Goal: Feedback & Contribution: Contribute content

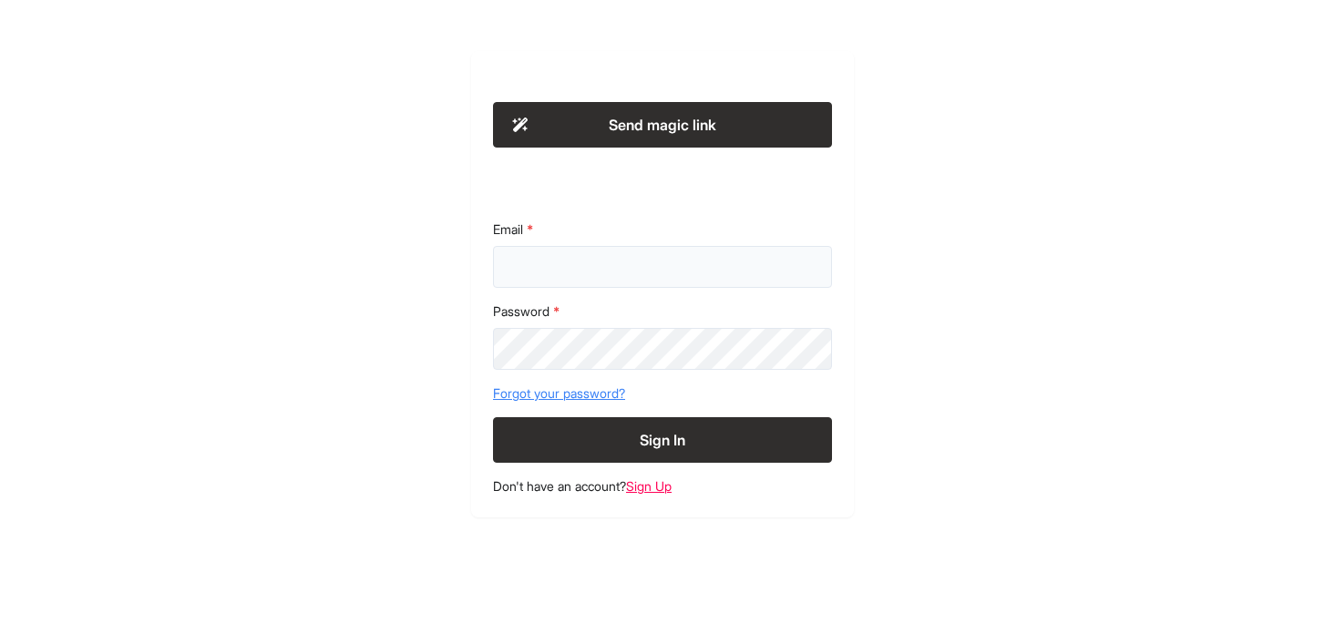
type input "**********"
click at [688, 433] on button "Sign In" at bounding box center [662, 440] width 339 height 46
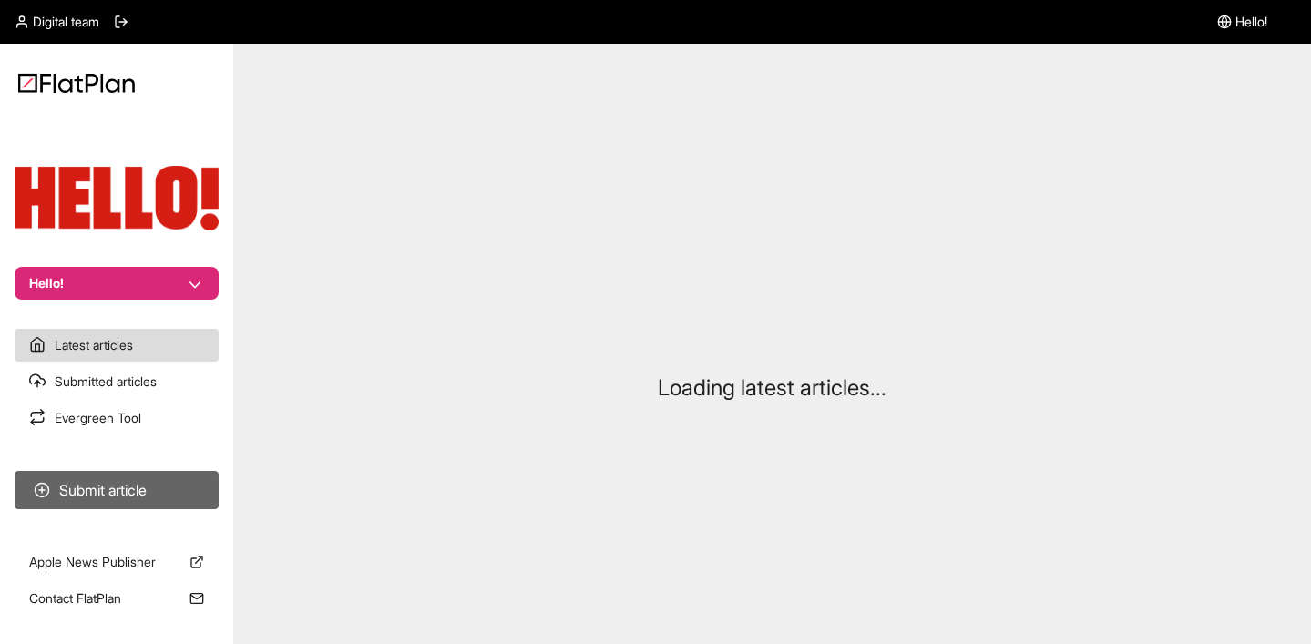
click at [95, 495] on button "Submit article" at bounding box center [117, 490] width 204 height 38
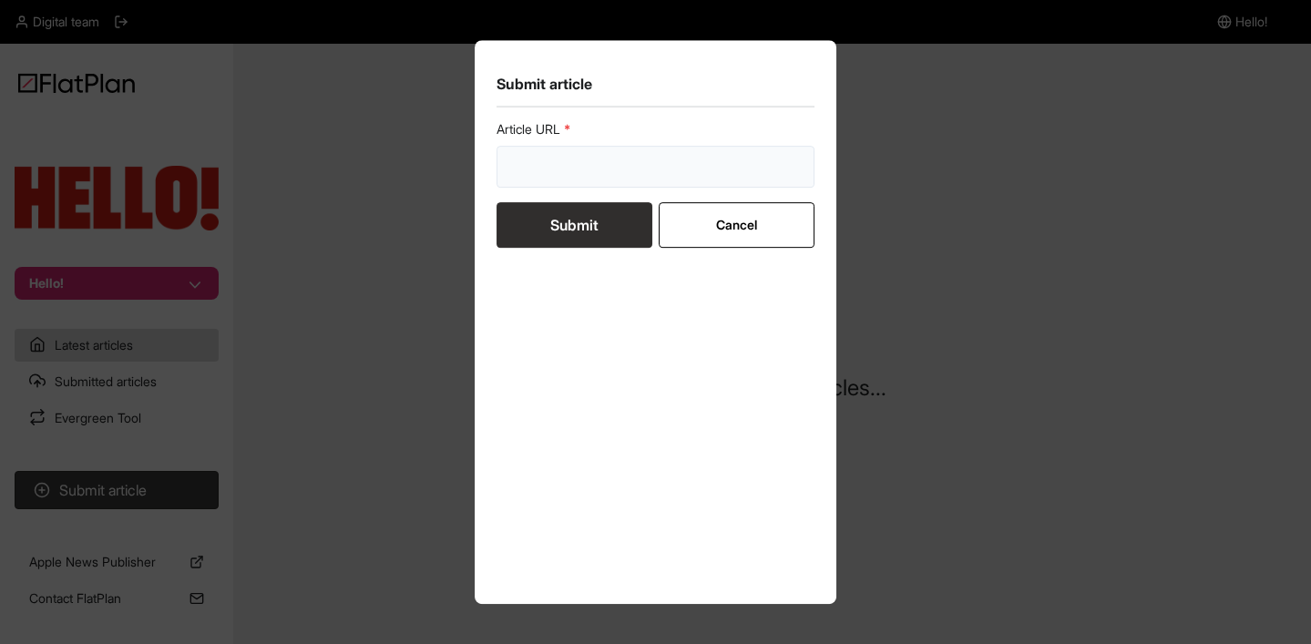
click at [539, 158] on input "url" at bounding box center [656, 167] width 319 height 42
drag, startPoint x: 478, startPoint y: 324, endPoint x: 785, endPoint y: 223, distance: 323.3
click at [478, 327] on section "Submit article Article URL Submit Cancel" at bounding box center [656, 322] width 363 height 565
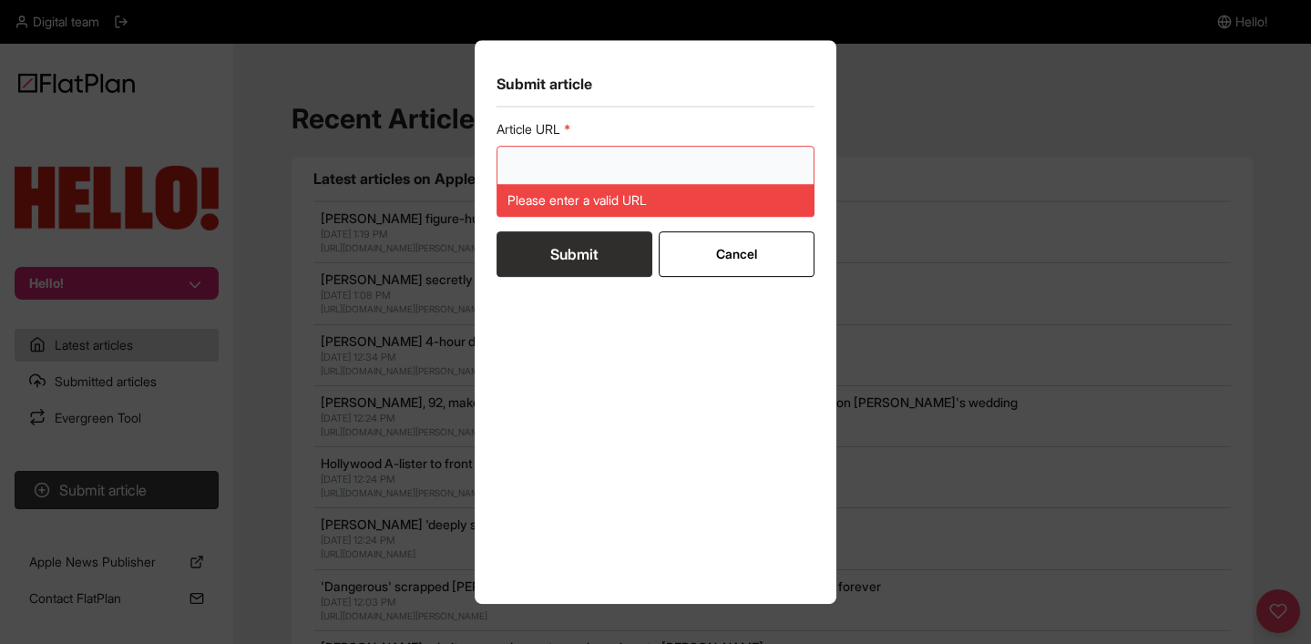
click at [688, 162] on input "url" at bounding box center [656, 167] width 319 height 42
paste input "[URL][DOMAIN_NAME]"
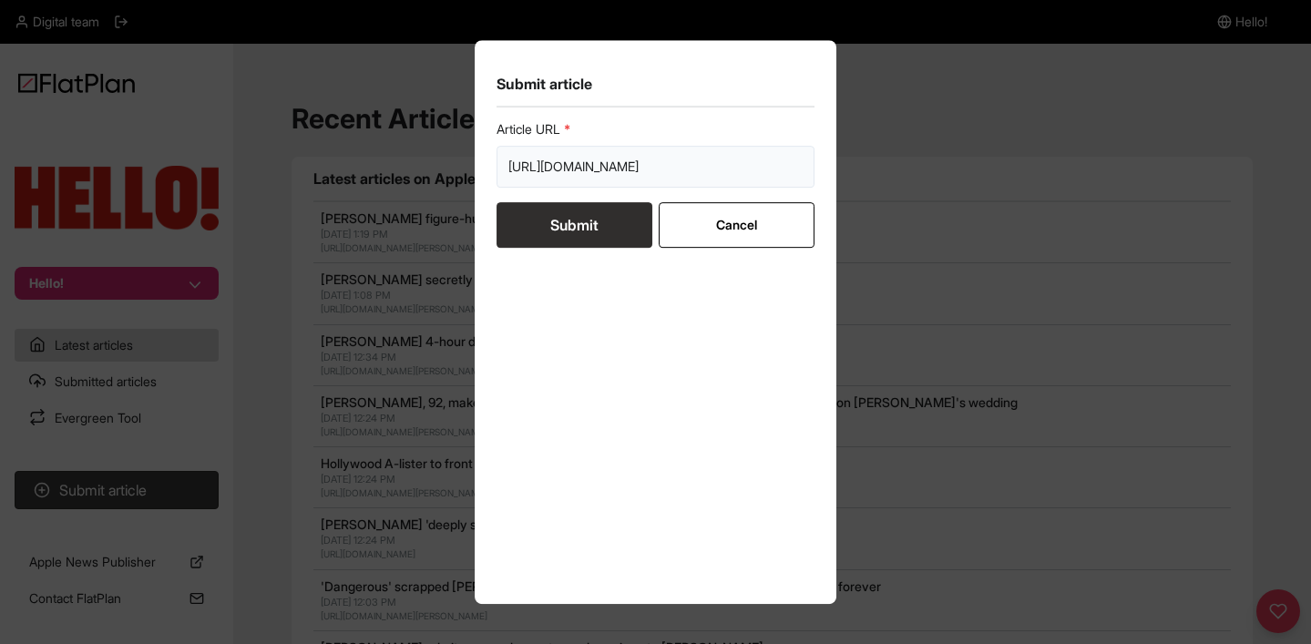
type input "[URL][DOMAIN_NAME]"
drag, startPoint x: 689, startPoint y: 321, endPoint x: 682, endPoint y: 304, distance: 17.9
click at [689, 322] on div "Article URL https://www.hellomagazine.com/shopping/512137/best-loafers-for-wome…" at bounding box center [656, 351] width 319 height 463
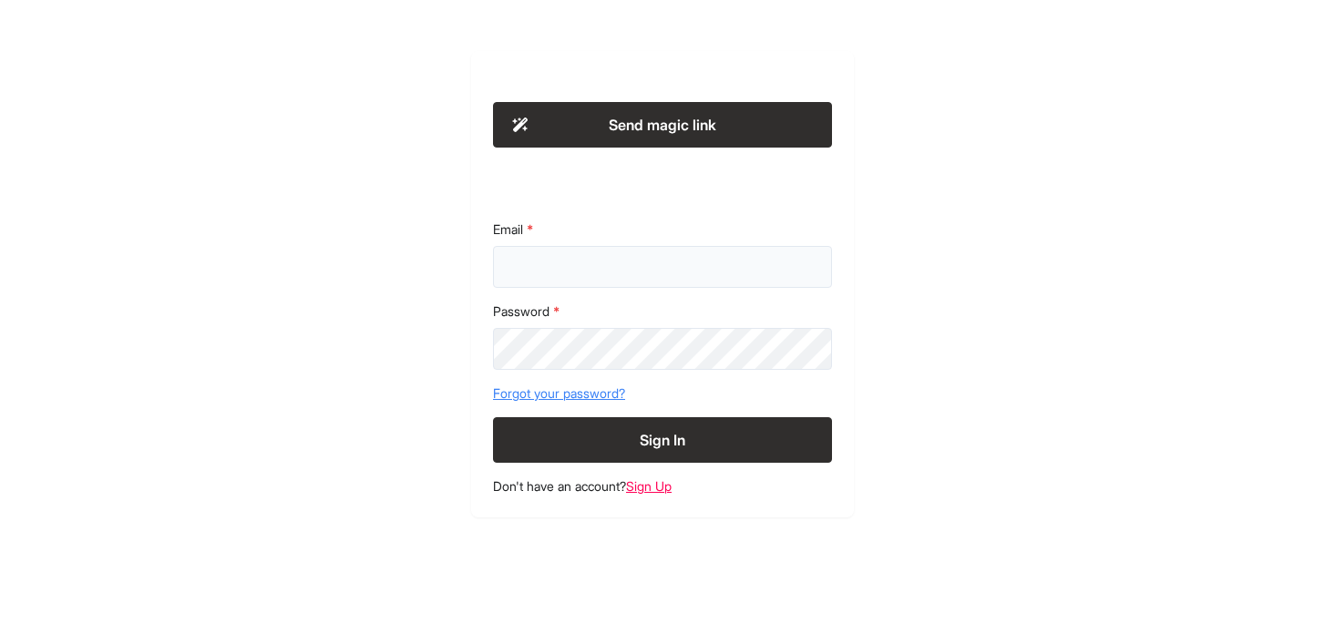
type input "**********"
click at [696, 446] on button "Sign In" at bounding box center [662, 440] width 339 height 46
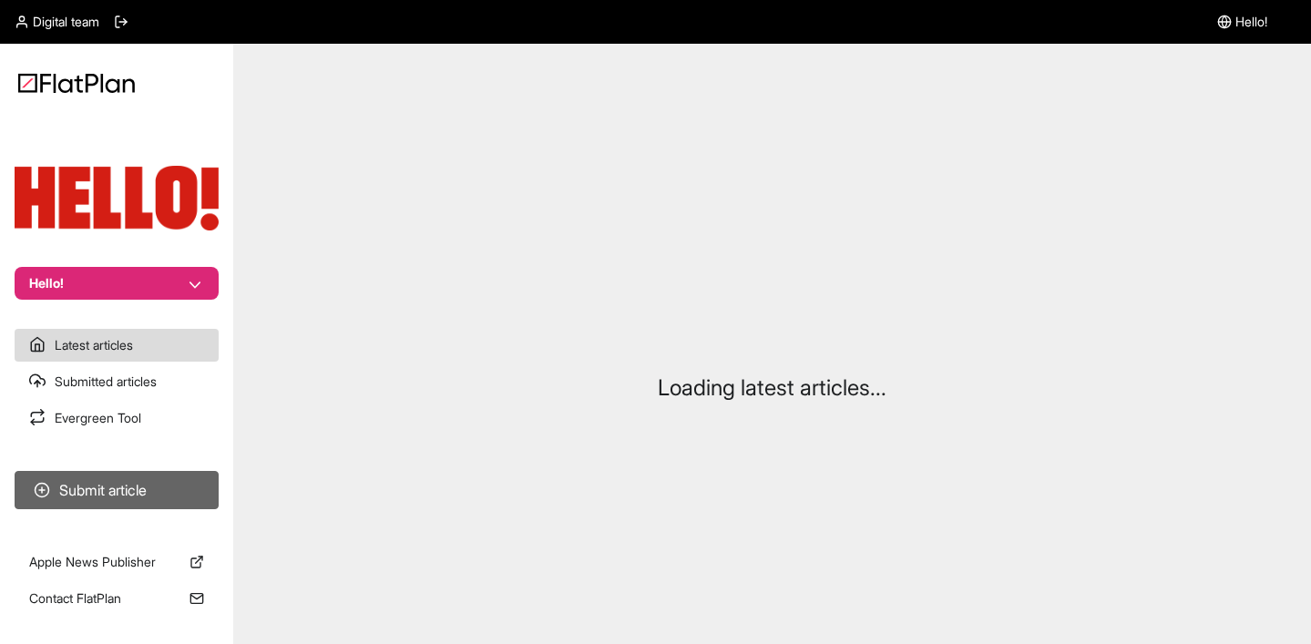
click at [119, 475] on button "Submit article" at bounding box center [117, 490] width 204 height 38
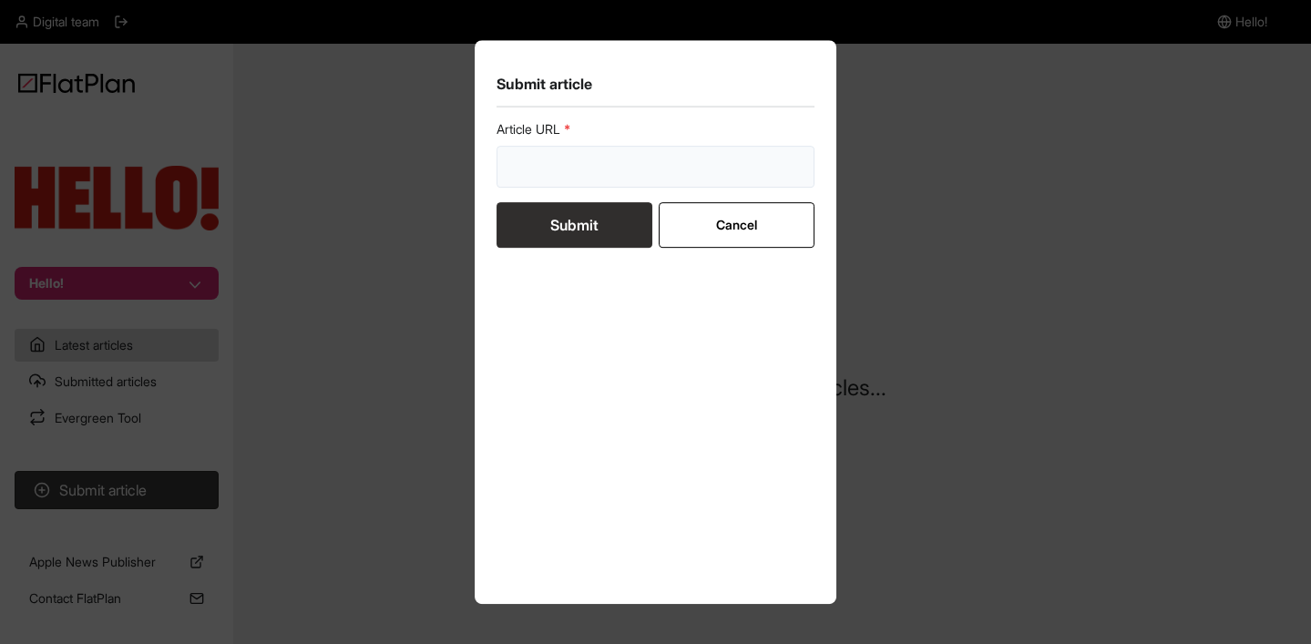
click at [620, 167] on input "url" at bounding box center [656, 167] width 319 height 42
paste input "[URL][DOMAIN_NAME]"
type input "[URL][DOMAIN_NAME]"
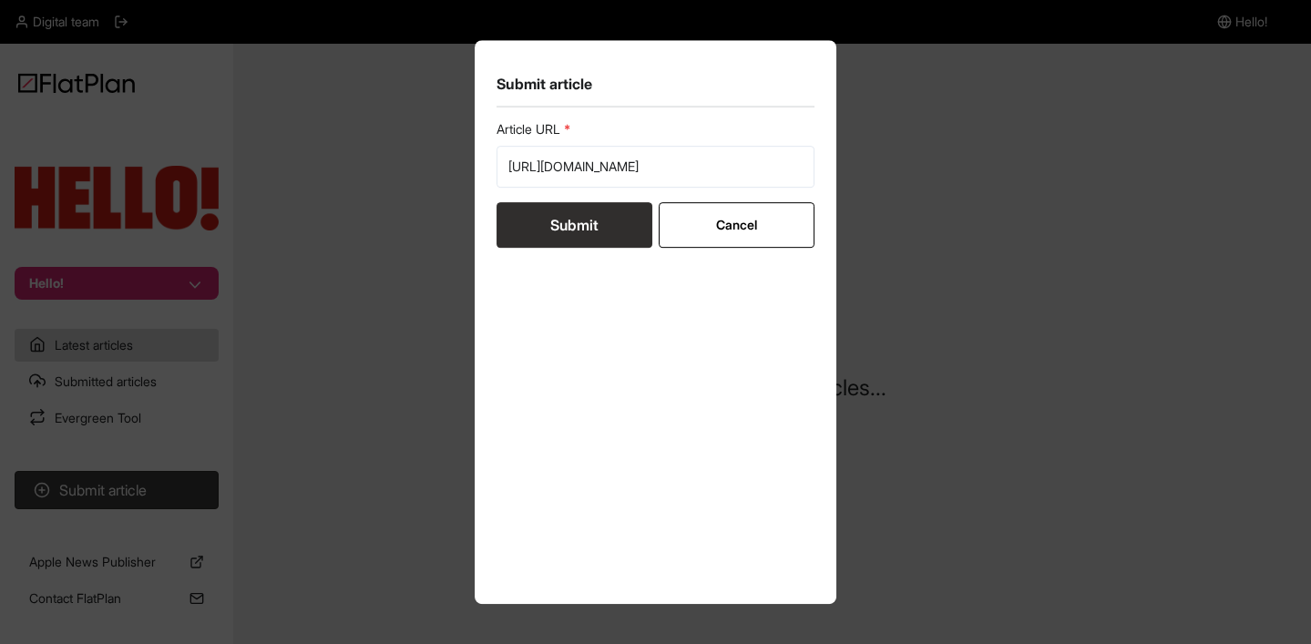
click at [560, 235] on button "Submit" at bounding box center [575, 225] width 156 height 46
